Goal: Task Accomplishment & Management: Manage account settings

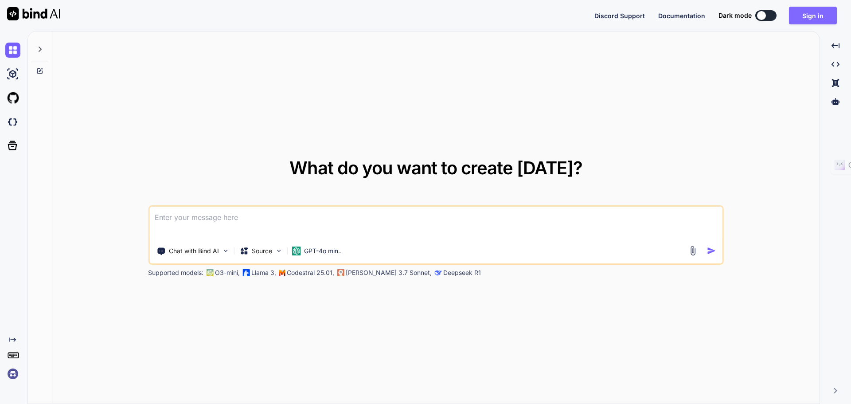
click at [805, 16] on button "Sign in" at bounding box center [813, 16] width 48 height 18
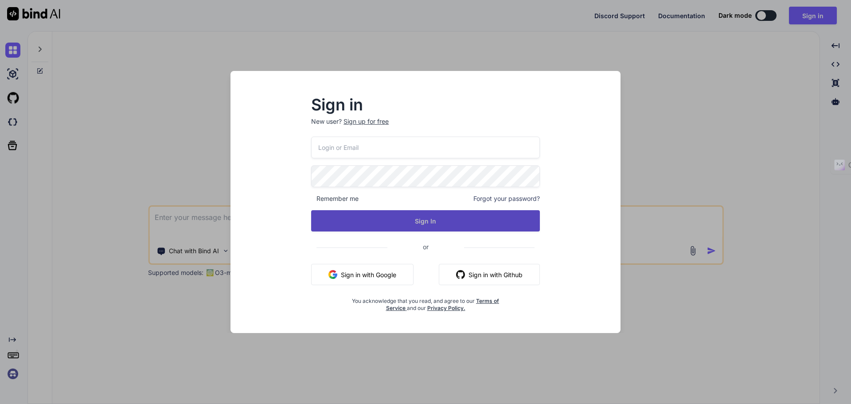
type input "[EMAIL_ADDRESS][DOMAIN_NAME]"
click at [416, 211] on button "Sign In" at bounding box center [425, 220] width 229 height 21
click at [370, 225] on button "Sign In" at bounding box center [425, 220] width 229 height 21
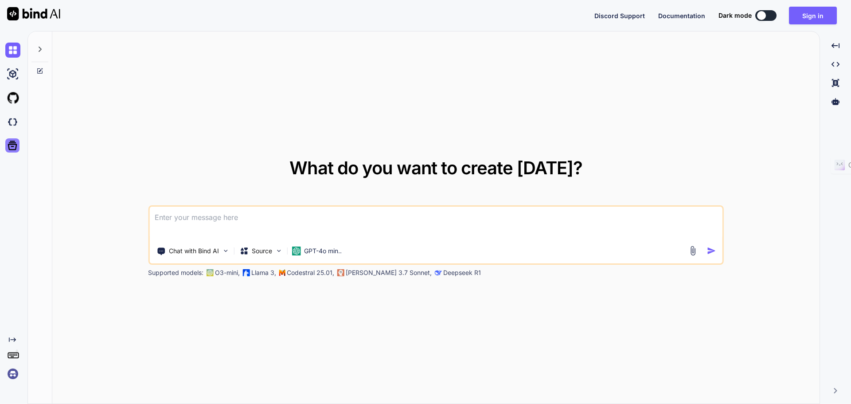
click at [14, 143] on icon at bounding box center [12, 145] width 9 height 9
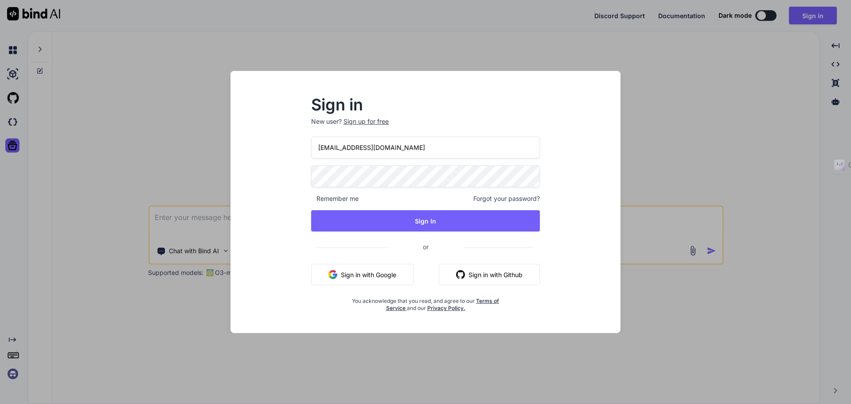
click at [645, 116] on div "Sign in New user? Sign up for free collaroaniello@outlook.it Remember me Forgot…" at bounding box center [425, 202] width 851 height 404
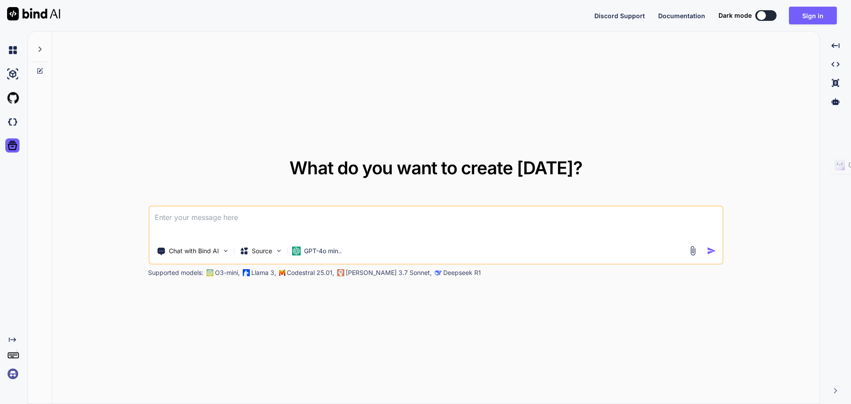
click at [12, 374] on img at bounding box center [12, 373] width 15 height 15
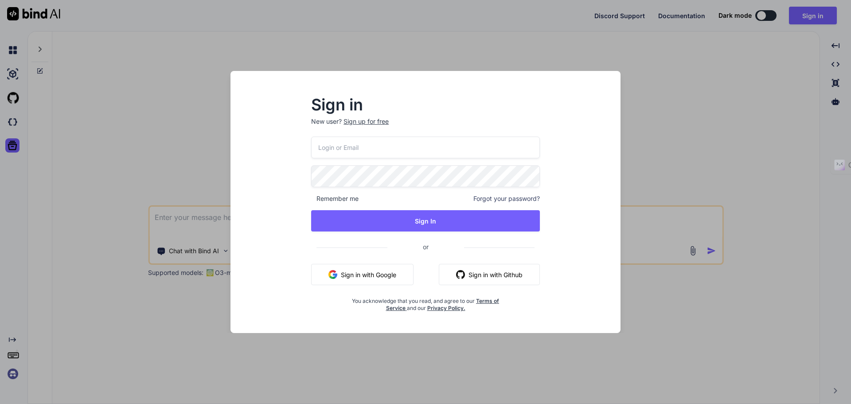
type input "[EMAIL_ADDRESS][DOMAIN_NAME]"
click at [12, 374] on div "Sign in New user? Sign up for free collaroaniello@outlook.it Remember me Forgot…" at bounding box center [425, 202] width 851 height 404
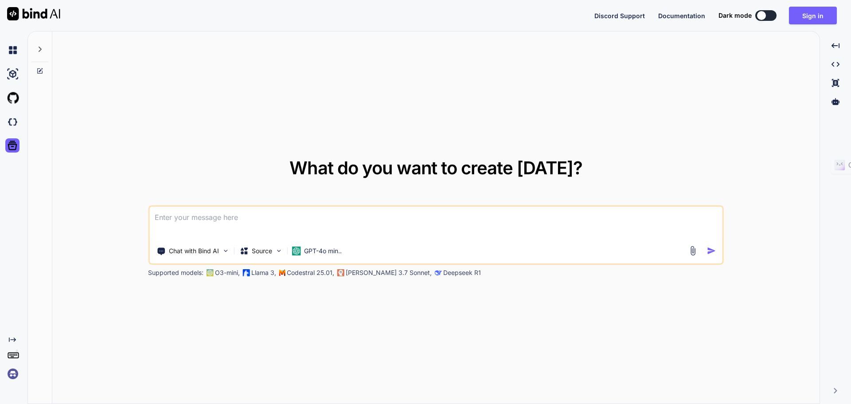
click at [13, 114] on div at bounding box center [14, 122] width 19 height 24
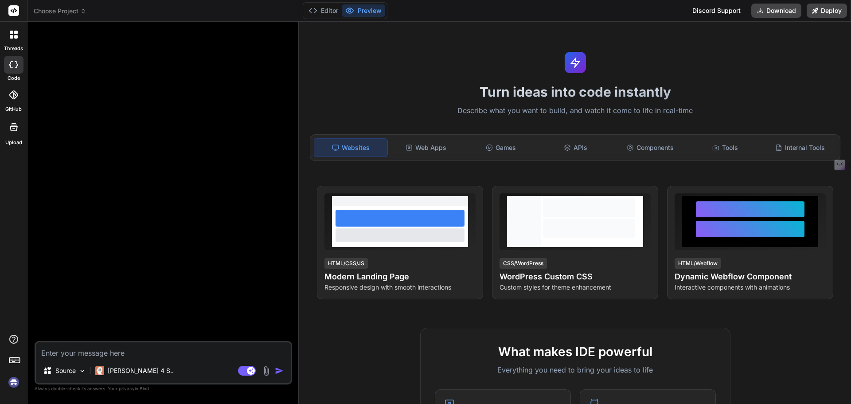
click at [16, 380] on img at bounding box center [13, 381] width 15 height 15
click at [12, 384] on img at bounding box center [13, 381] width 15 height 15
click at [11, 385] on img at bounding box center [13, 381] width 15 height 15
type textarea "x"
click at [9, 386] on img at bounding box center [13, 381] width 15 height 15
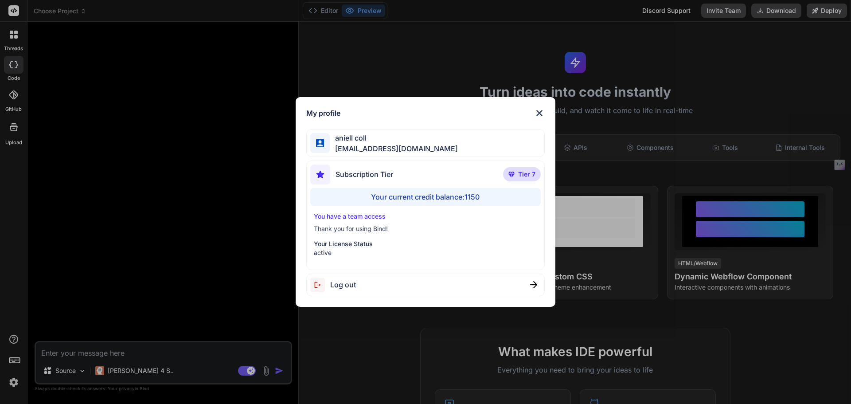
click at [543, 114] on img at bounding box center [539, 113] width 11 height 11
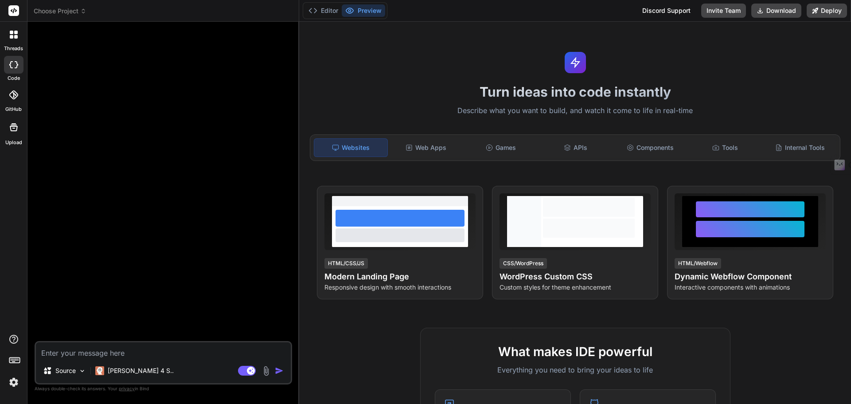
click at [13, 382] on img at bounding box center [13, 381] width 15 height 15
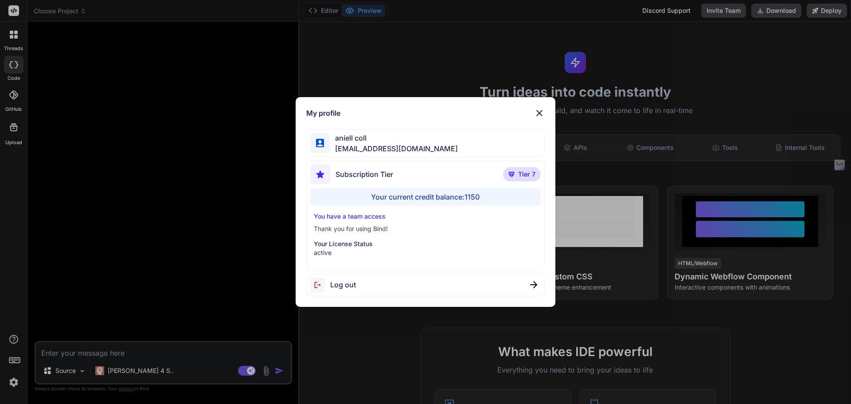
click at [488, 175] on div "Subscription Tier Tier 7" at bounding box center [425, 175] width 231 height 23
click at [537, 115] on img at bounding box center [539, 113] width 11 height 11
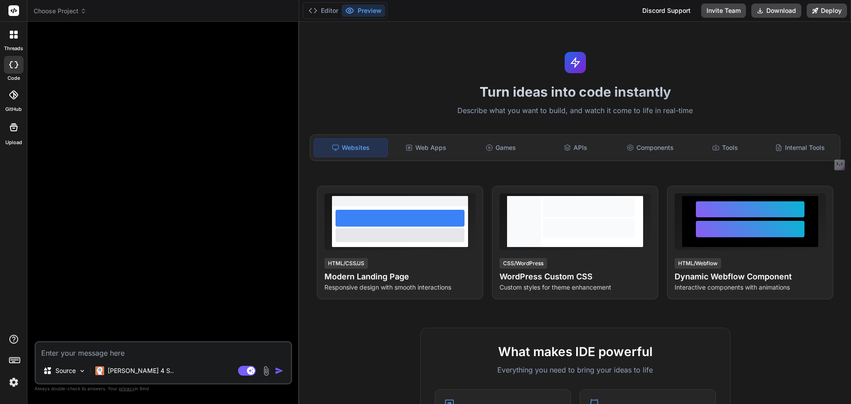
click at [12, 97] on icon at bounding box center [13, 94] width 9 height 9
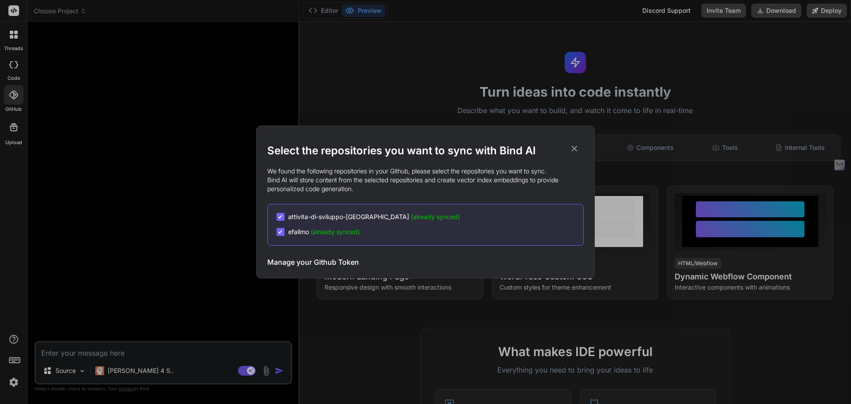
click at [12, 128] on div "Select the repositories you want to sync with Bind AI We found the following re…" at bounding box center [425, 202] width 851 height 404
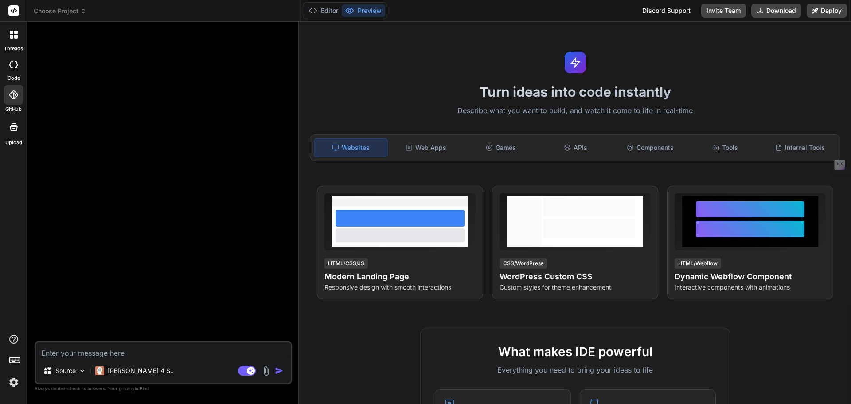
click at [16, 33] on icon at bounding box center [16, 33] width 4 height 4
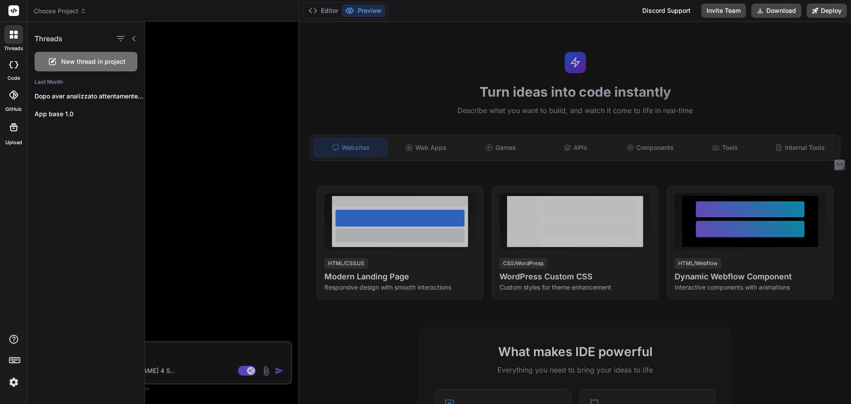
click at [84, 37] on div "Threads" at bounding box center [85, 37] width 117 height 30
click at [155, 87] on div at bounding box center [498, 213] width 706 height 382
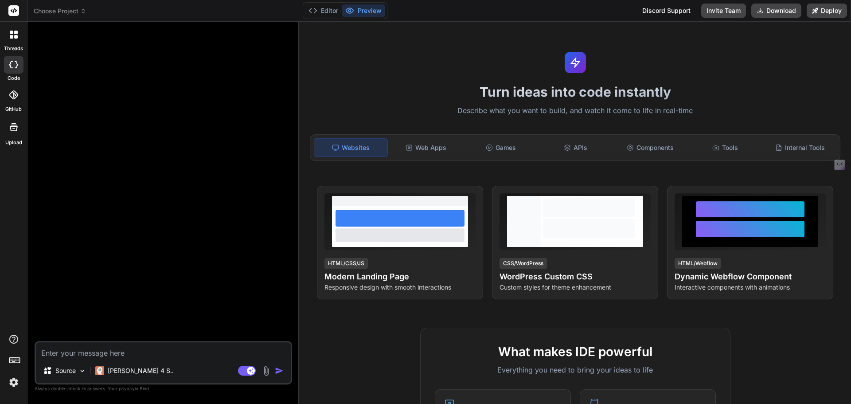
click at [8, 12] on div at bounding box center [13, 11] width 27 height 22
drag, startPoint x: 14, startPoint y: 11, endPoint x: 35, endPoint y: 124, distance: 115.3
click at [14, 11] on icon at bounding box center [14, 10] width 7 height 5
click at [16, 380] on img at bounding box center [13, 381] width 15 height 15
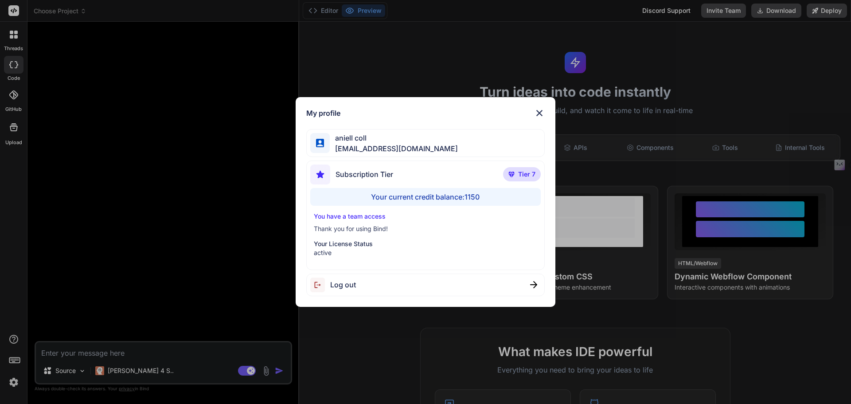
click at [356, 219] on p "You have a team access" at bounding box center [426, 216] width 224 height 9
click at [356, 215] on p "You have a team access" at bounding box center [426, 216] width 224 height 9
click at [543, 115] on img at bounding box center [539, 113] width 11 height 11
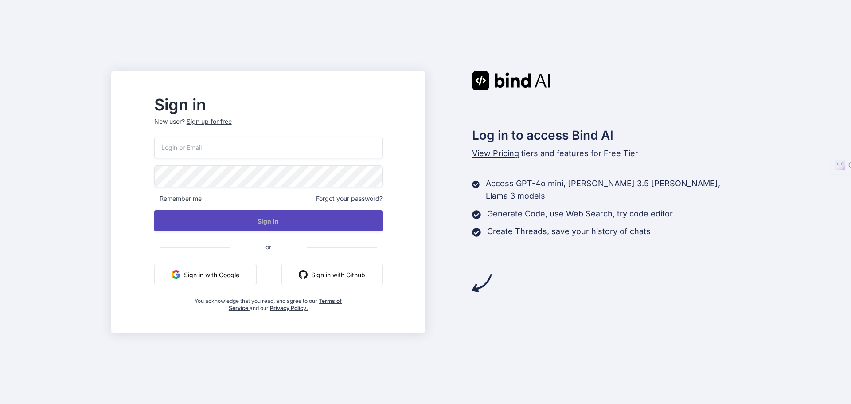
type input "[EMAIL_ADDRESS][DOMAIN_NAME]"
click at [286, 226] on button "Sign In" at bounding box center [268, 220] width 228 height 21
click at [289, 221] on button "Sign In" at bounding box center [268, 220] width 228 height 21
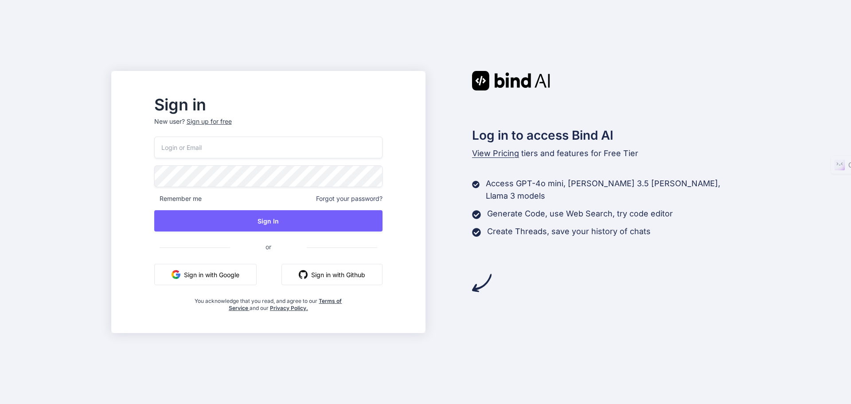
type input "[EMAIL_ADDRESS][DOMAIN_NAME]"
click at [249, 274] on button "Sign in with Google" at bounding box center [205, 274] width 102 height 21
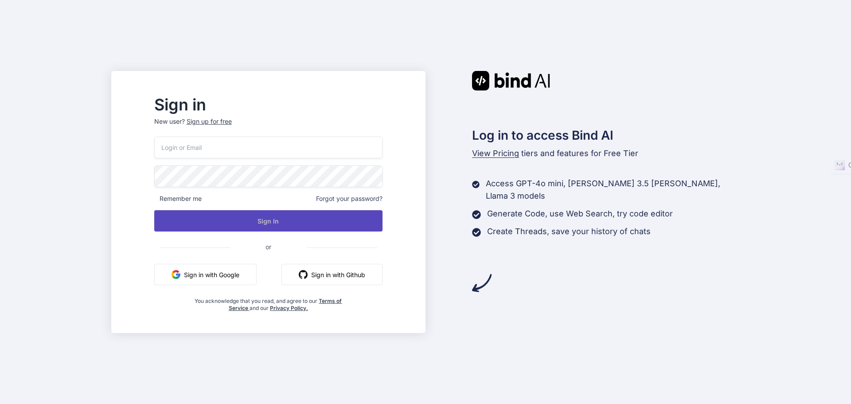
type input "[EMAIL_ADDRESS][DOMAIN_NAME]"
click at [294, 224] on button "Sign In" at bounding box center [268, 220] width 228 height 21
click at [304, 228] on button "Sign In" at bounding box center [268, 220] width 228 height 21
